Goal: Information Seeking & Learning: Learn about a topic

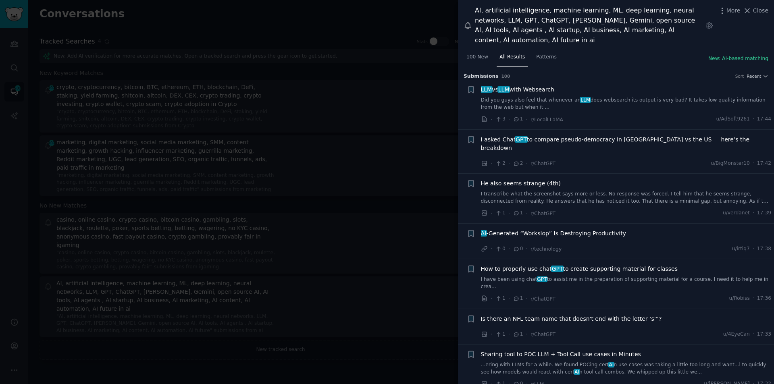
click at [531, 85] on span "LLM vs LLM with Websearch" at bounding box center [517, 89] width 73 height 8
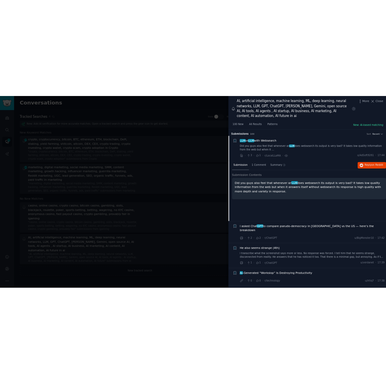
scroll to position [13, 0]
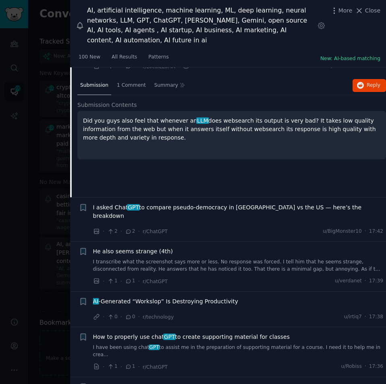
click at [154, 203] on span "I asked Chat GPT to compare pseudo-democracy in [GEOGRAPHIC_DATA] vs the US — h…" at bounding box center [238, 211] width 291 height 17
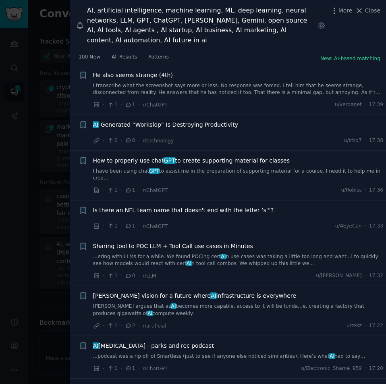
scroll to position [1070, 0]
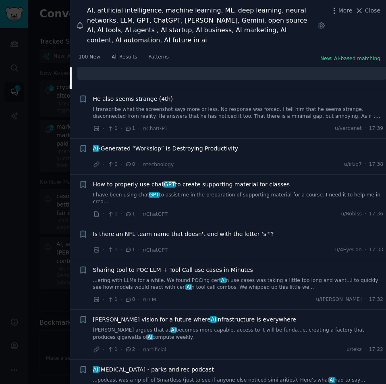
click at [127, 144] on span "AI -Generated “Workslop” Is Destroying Productivity" at bounding box center [166, 148] width 146 height 8
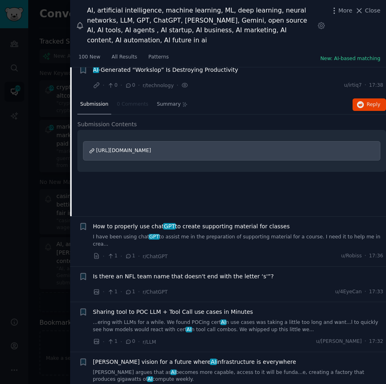
scroll to position [148, 0]
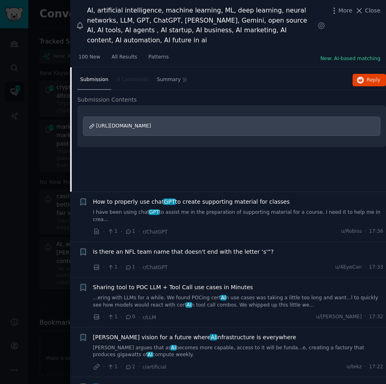
click at [194, 198] on span "How to properly use chat GPT to create supporting material for classes" at bounding box center [191, 202] width 197 height 8
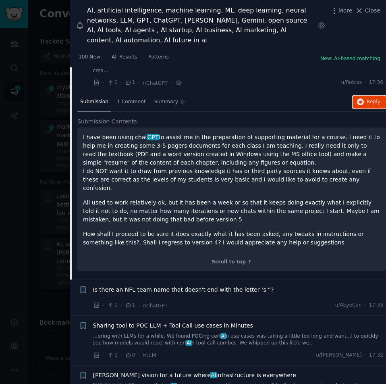
scroll to position [264, 0]
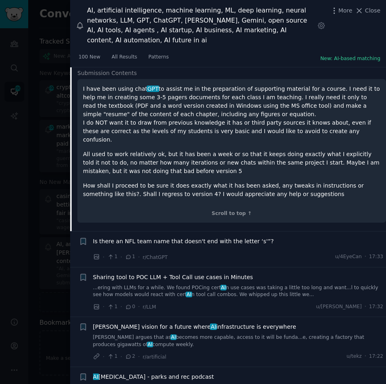
click at [179, 273] on span "Sharing tool to POC LLM + Tool Call use cases in Minutes" at bounding box center [173, 277] width 160 height 8
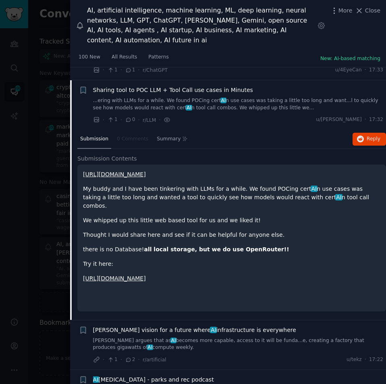
scroll to position [262, 0]
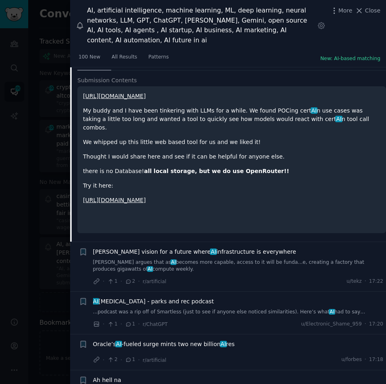
click at [184, 248] on span "[PERSON_NAME] vision for a future where AI infrastructure is everywhere" at bounding box center [194, 252] width 203 height 8
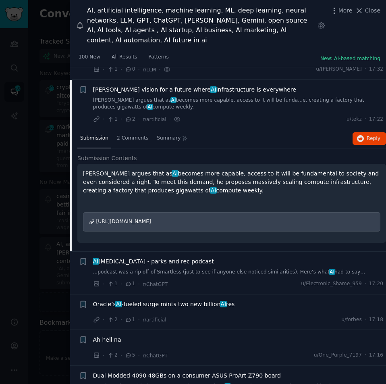
scroll to position [312, 0]
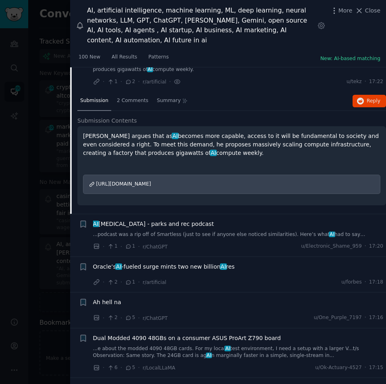
click at [167, 220] on span "AI [MEDICAL_DATA] - parks and rec podcast" at bounding box center [153, 224] width 121 height 8
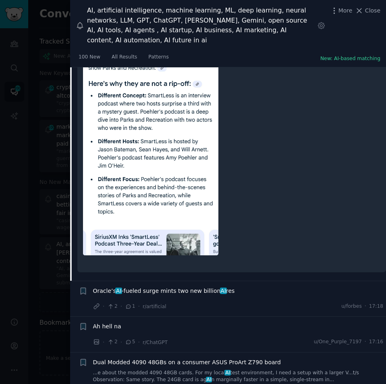
scroll to position [724, 0]
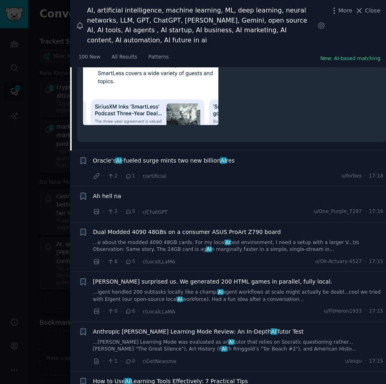
click at [144, 156] on span "Oracle’s AI -fueled surge mints two new billion AI res" at bounding box center [164, 160] width 142 height 8
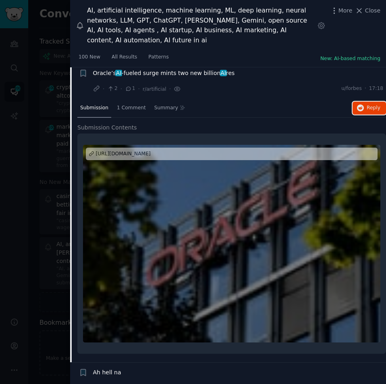
scroll to position [606, 0]
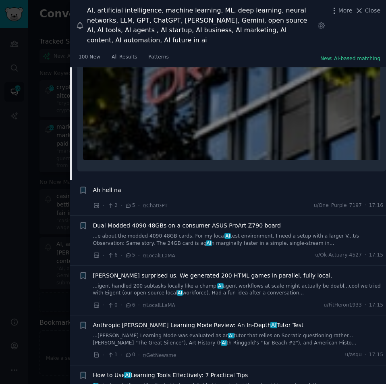
click at [154, 221] on span "Dual Modded 4090 48GBs on a consumer ASUS ProArt Z790 board" at bounding box center [187, 225] width 188 height 8
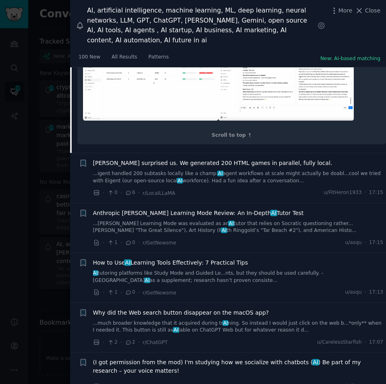
scroll to position [1201, 0]
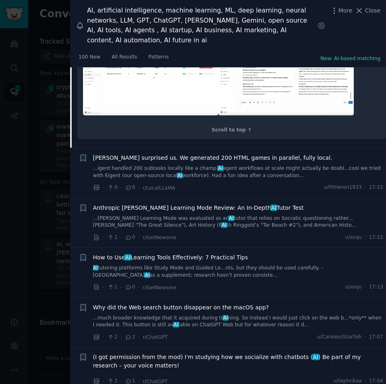
click at [173, 154] on span "[PERSON_NAME] surprised us. We generated 200 HTML games in parallel, fully loca…" at bounding box center [212, 158] width 239 height 8
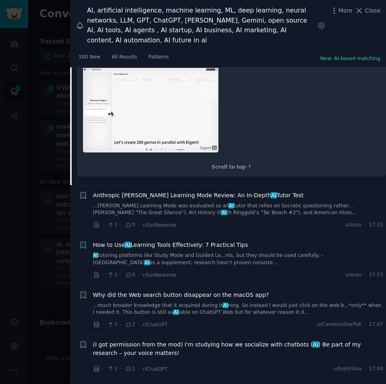
scroll to position [848, 0]
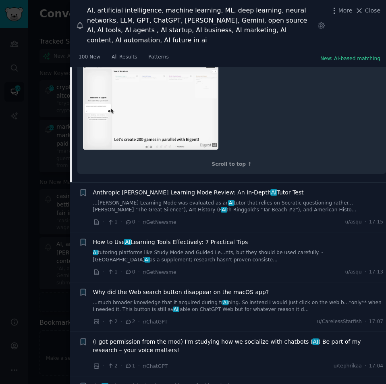
click at [162, 188] on span "Anthropic [PERSON_NAME] Learning Mode Review: An In‑Depth AI Tutor Test" at bounding box center [198, 192] width 211 height 8
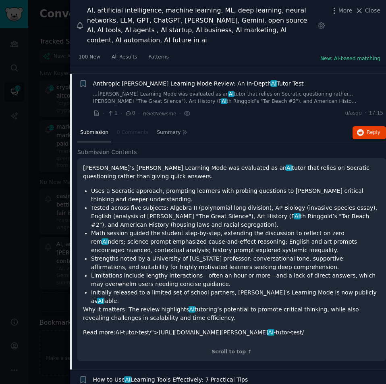
scroll to position [575, 0]
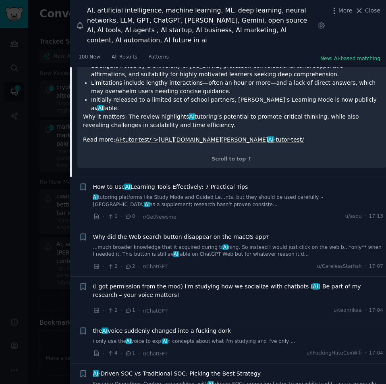
click at [163, 183] on span "How to Use AI Learning Tools Effectively: 7 Practical Tips" at bounding box center [170, 187] width 155 height 8
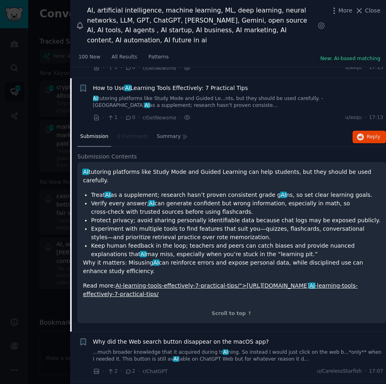
scroll to position [625, 0]
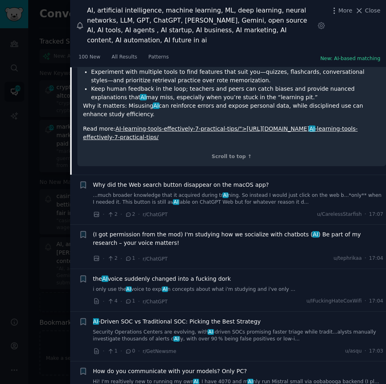
click at [165, 181] on span "Why did the Web search button disappear on the macOS app?" at bounding box center [181, 185] width 176 height 8
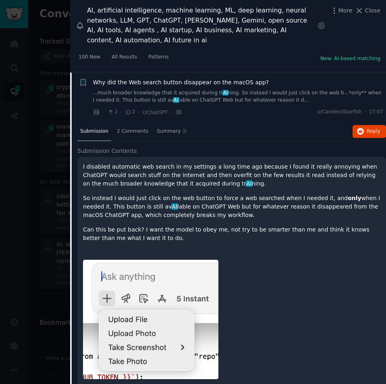
scroll to position [675, 0]
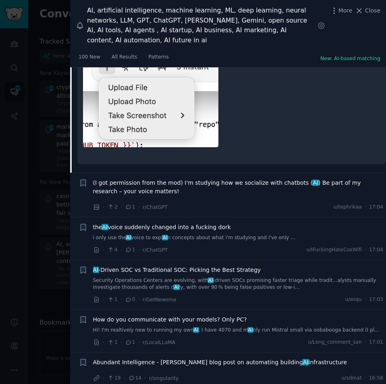
click at [141, 179] on span "(I got permission from the mod) I'm studying how we socialize with chatbots ( A…" at bounding box center [238, 187] width 291 height 17
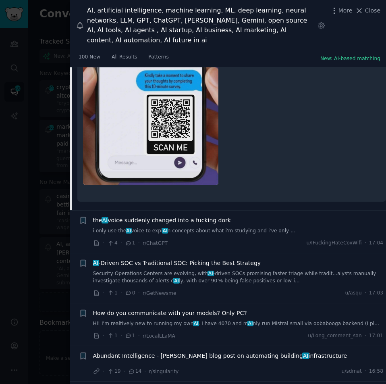
scroll to position [967, 0]
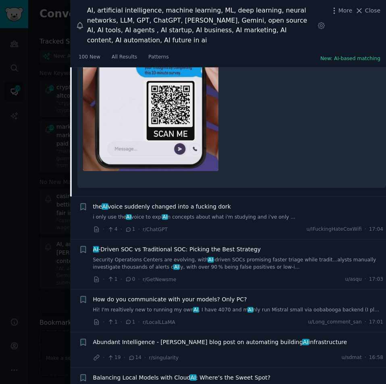
click at [147, 202] on span "the AI voice suddenly changed into a fucking dork" at bounding box center [162, 206] width 138 height 8
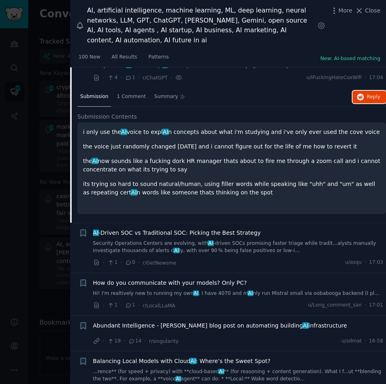
scroll to position [809, 0]
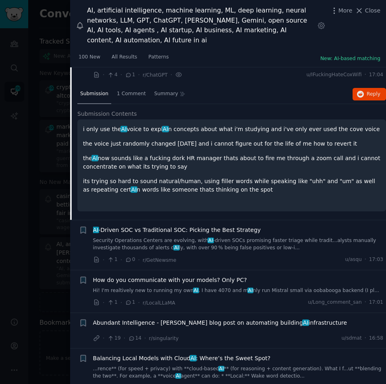
click at [145, 226] on span "AI ‑Driven SOC vs Traditional SOC: Picking the Best Strategy" at bounding box center [177, 230] width 168 height 8
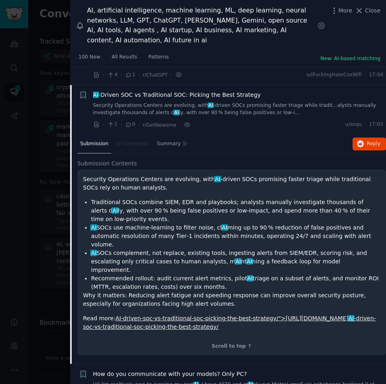
scroll to position [812, 0]
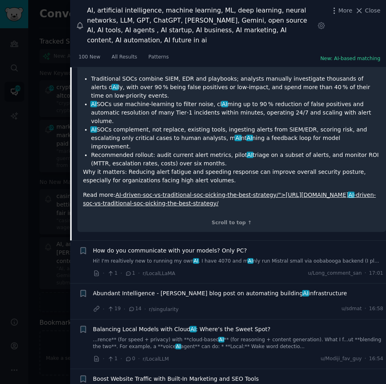
click at [158, 246] on span "How do you communicate with your models? Only PC?" at bounding box center [170, 250] width 154 height 8
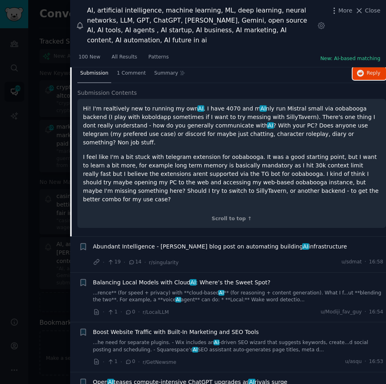
scroll to position [942, 0]
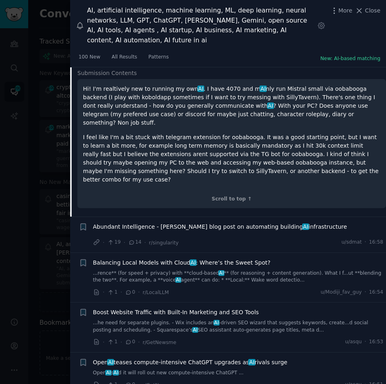
click at [208, 217] on li "+ Abundant Intelligence - [PERSON_NAME] blog post on automating building AI inf…" at bounding box center [228, 234] width 316 height 35
click at [214, 223] on span "Abundant Intelligence - [PERSON_NAME] blog post on automating building AI infra…" at bounding box center [220, 227] width 254 height 8
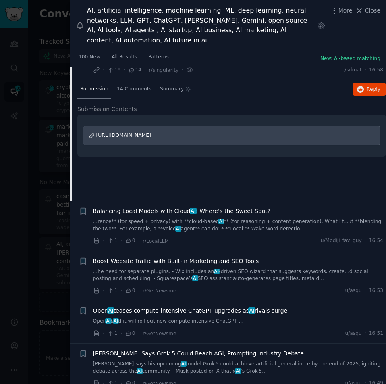
scroll to position [904, 0]
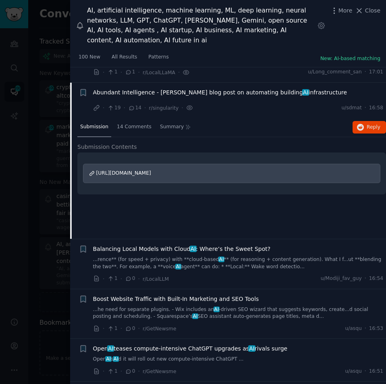
click at [216, 245] on span "Balancing Local Models with Cloud AI : Where’s the Sweet Spot?" at bounding box center [182, 249] width 178 height 8
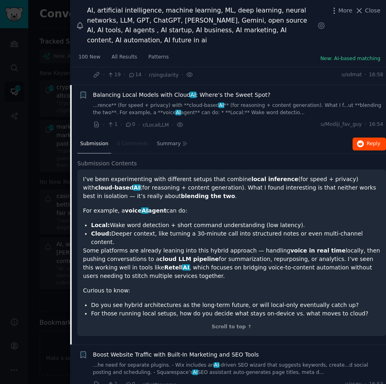
scroll to position [940, 0]
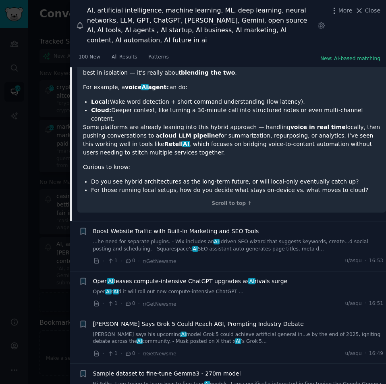
click at [168, 227] on span "Boost Website Traffic with Built‑In Marketing and SEO Tools" at bounding box center [176, 231] width 166 height 8
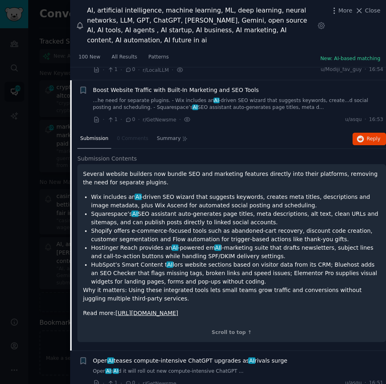
scroll to position [990, 0]
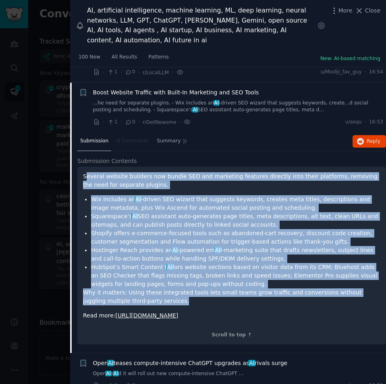
drag, startPoint x: 85, startPoint y: 152, endPoint x: 336, endPoint y: 273, distance: 278.4
click at [336, 273] on div "Several website builders now bundle SEO and marketing features directly into th…" at bounding box center [232, 246] width 298 height 148
copy div "loremi dolorsi ametcons adi elitse DOE tem incididun utlabore etdolore magn ali…"
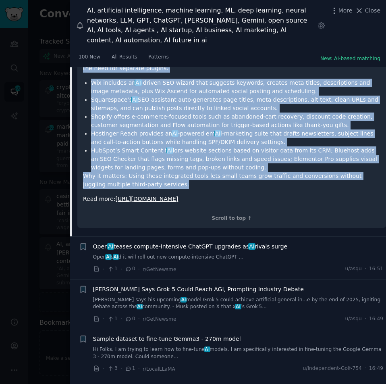
scroll to position [1111, 0]
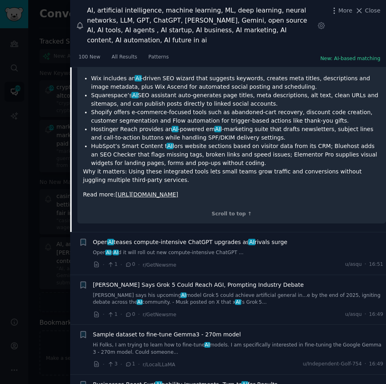
click at [163, 238] on div "Open AI teases compute‑intensive ChatGPT upgrades as AI rivals surge Open AI s …" at bounding box center [238, 247] width 291 height 19
click at [175, 238] on span "Open AI teases compute‑intensive ChatGPT upgrades as AI rivals surge" at bounding box center [190, 242] width 195 height 8
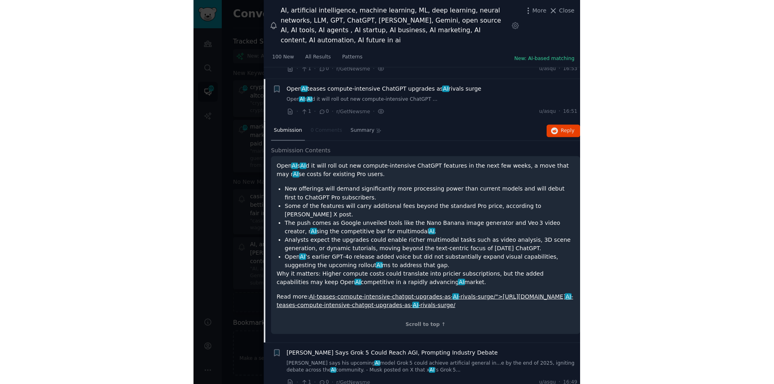
scroll to position [1039, 0]
